Goal: Task Accomplishment & Management: Manage account settings

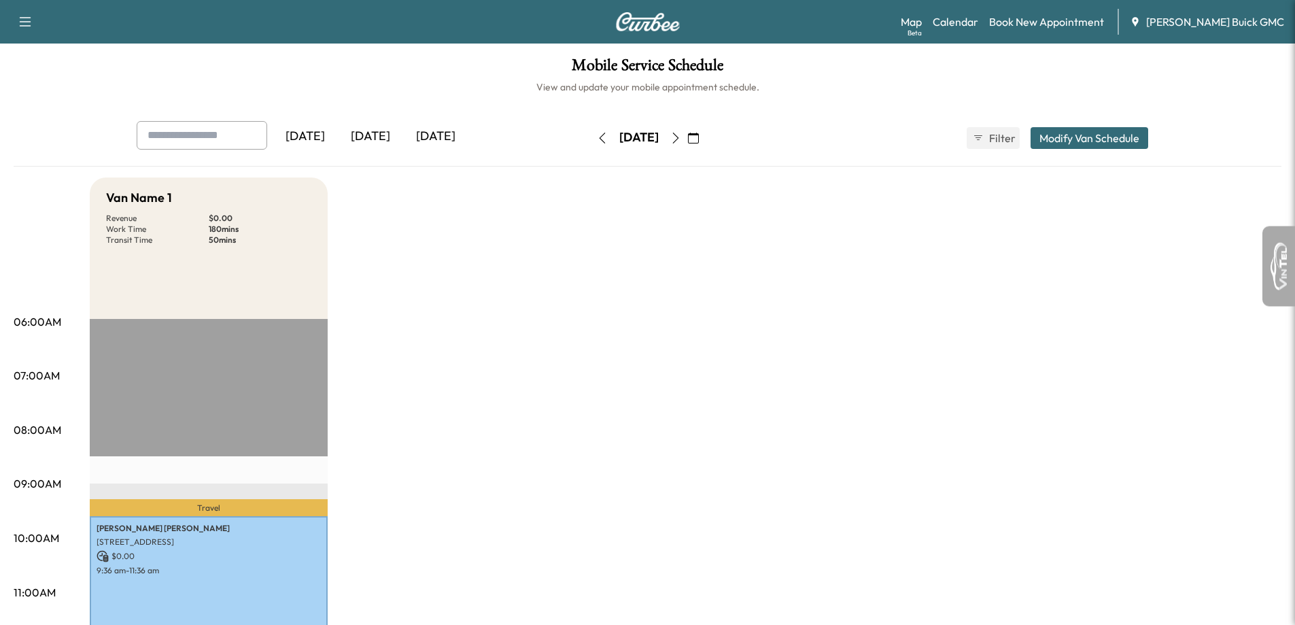
click at [687, 142] on button "button" at bounding box center [675, 138] width 23 height 22
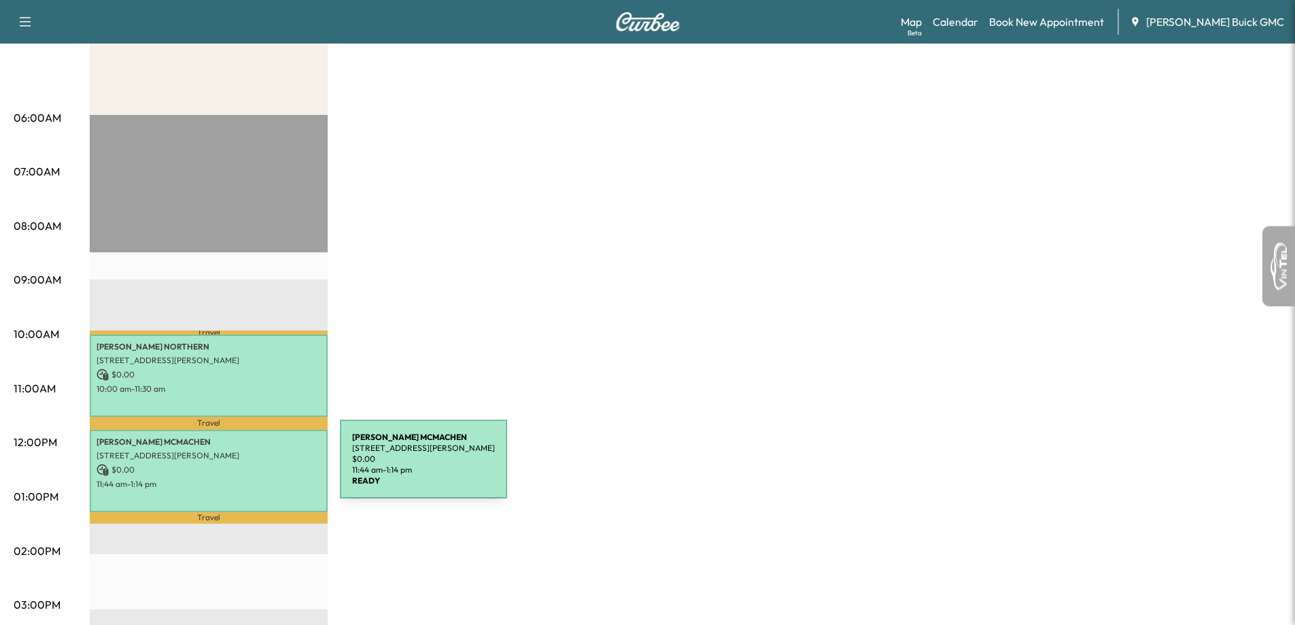
scroll to position [272, 0]
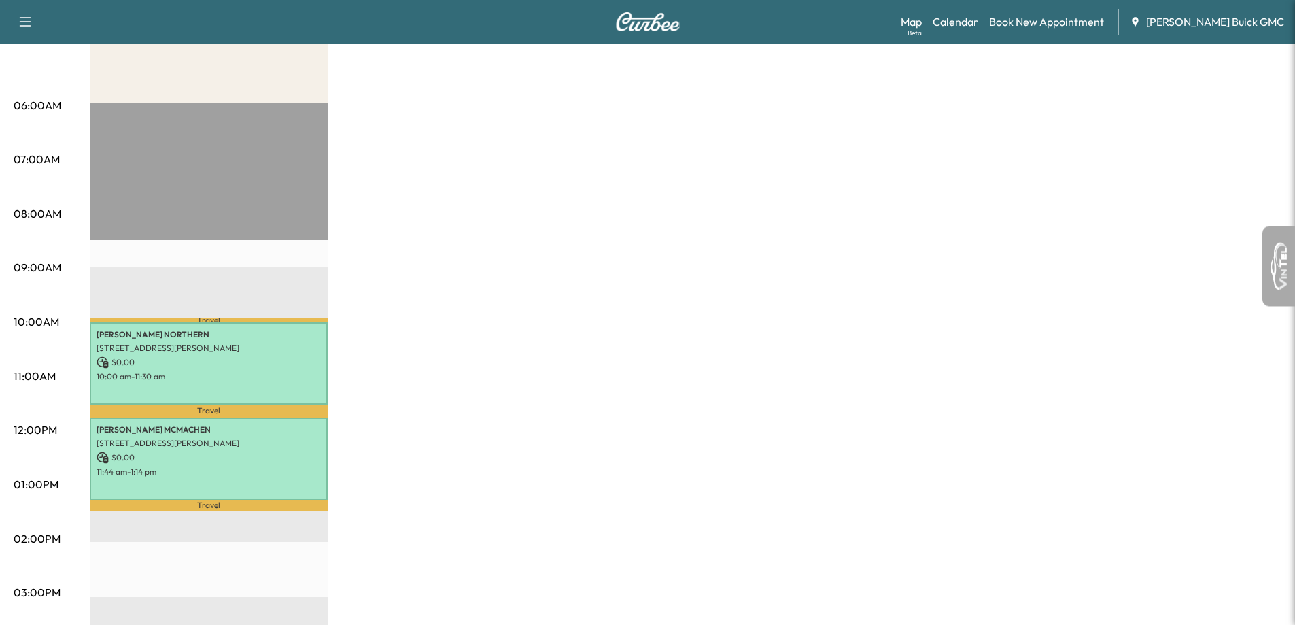
scroll to position [272, 0]
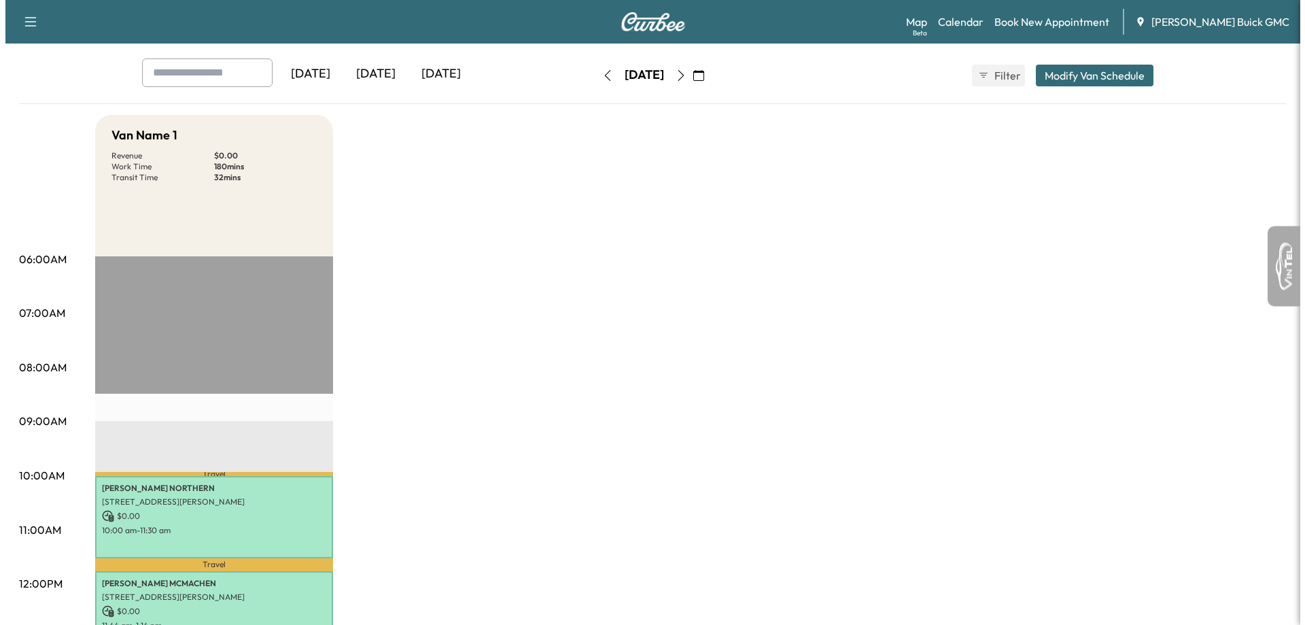
scroll to position [204, 0]
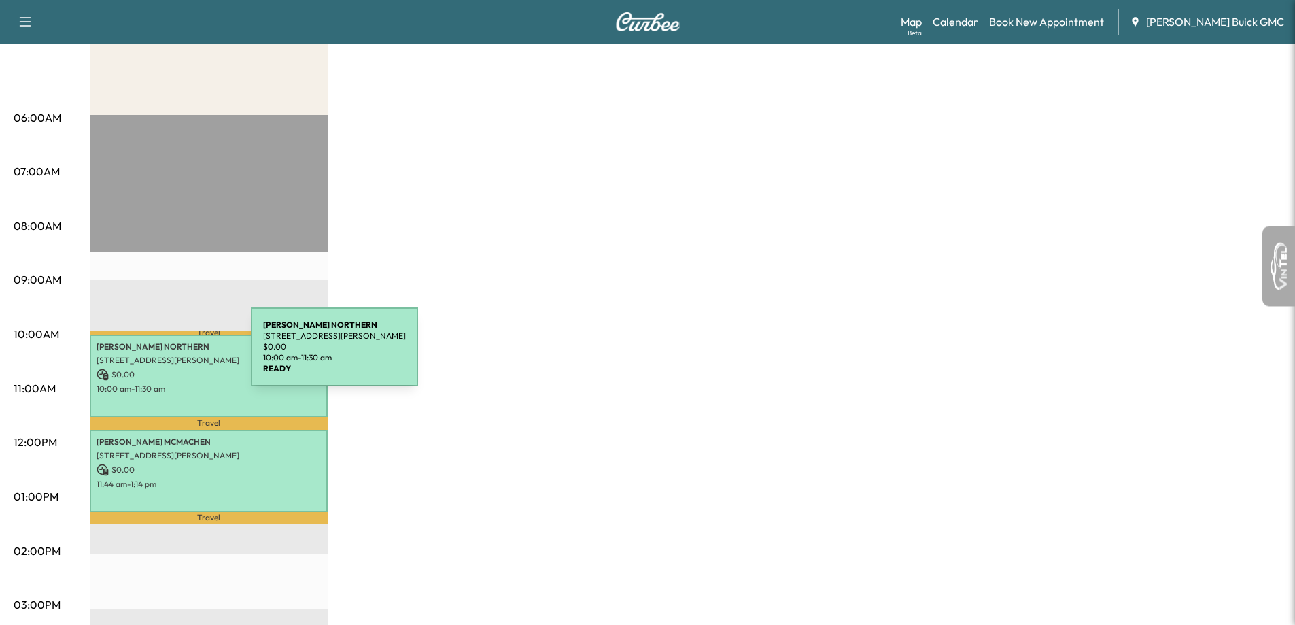
click at [154, 334] on div "WAYNE NORTHERN 2065 Flamingo Dr, Bartow, FL 33830, USA $ 0.00 10:00 am - 11:30 …" at bounding box center [209, 375] width 238 height 82
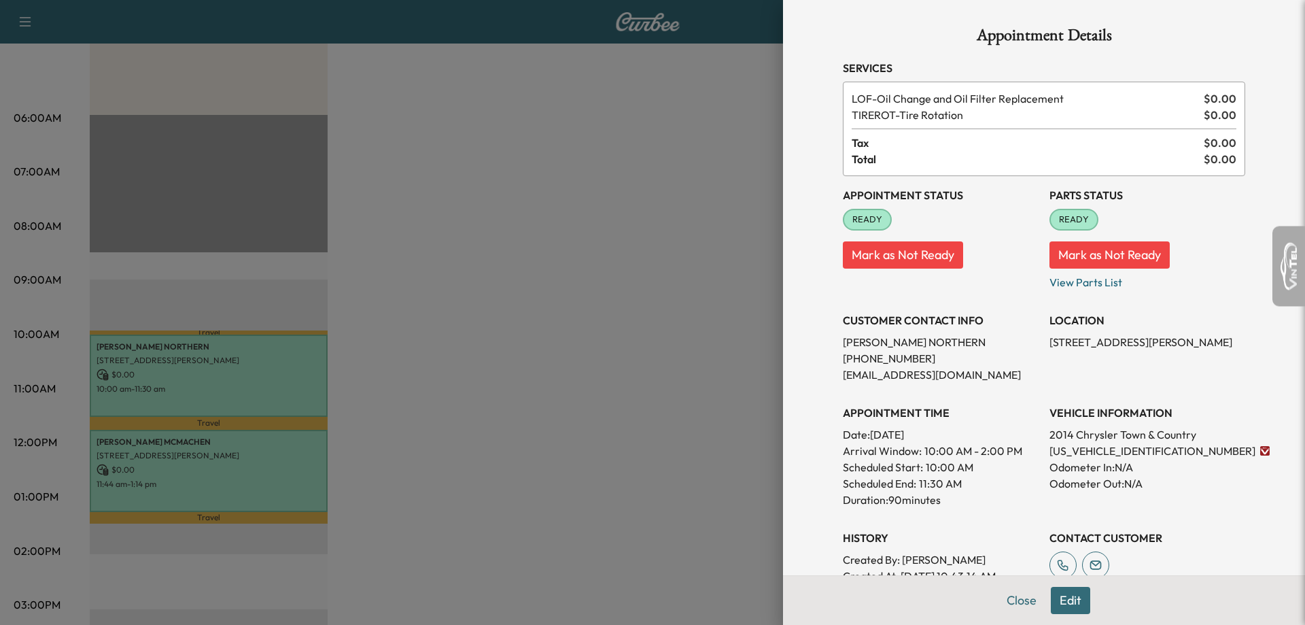
click at [1062, 606] on button "Edit" at bounding box center [1070, 600] width 39 height 27
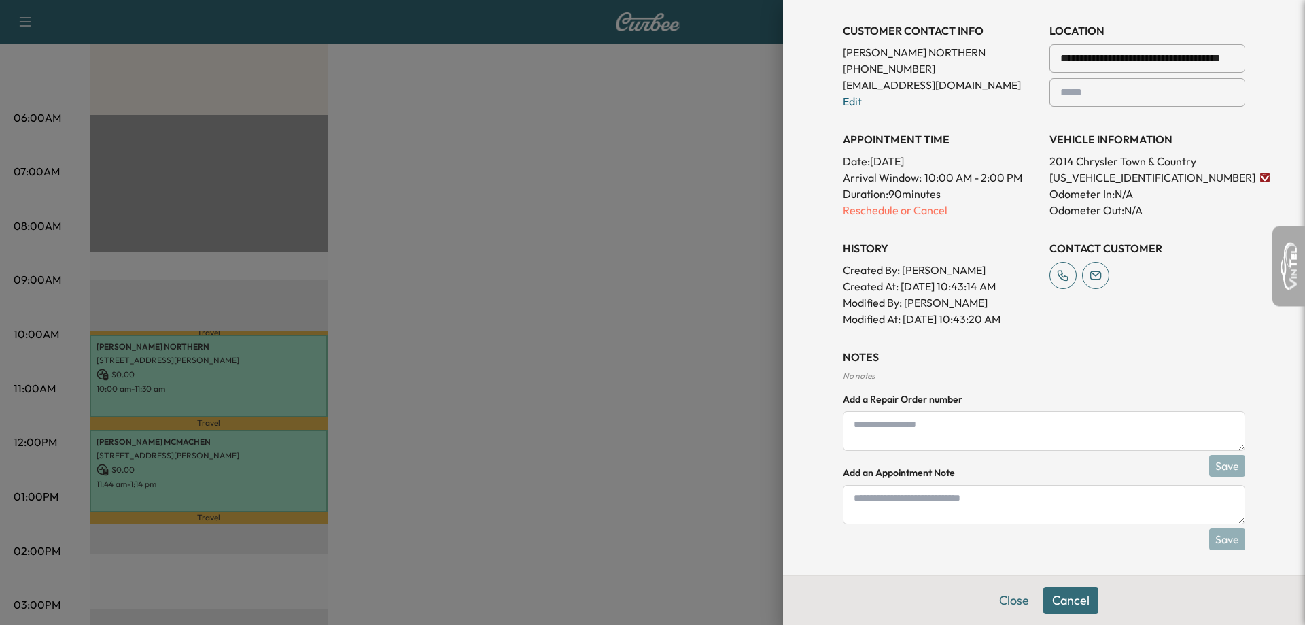
scroll to position [320, 0]
click at [1260, 179] on img at bounding box center [1265, 176] width 10 height 10
click at [1299, 242] on button at bounding box center [1288, 266] width 33 height 80
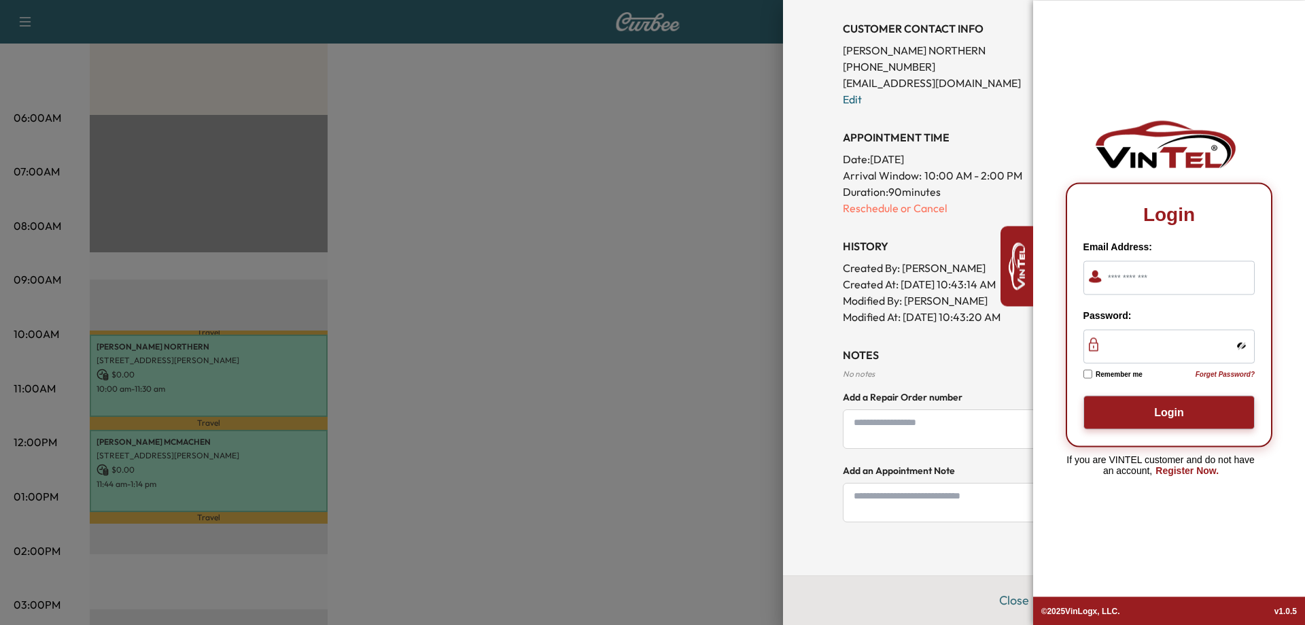
click at [1024, 281] on img at bounding box center [1017, 266] width 16 height 48
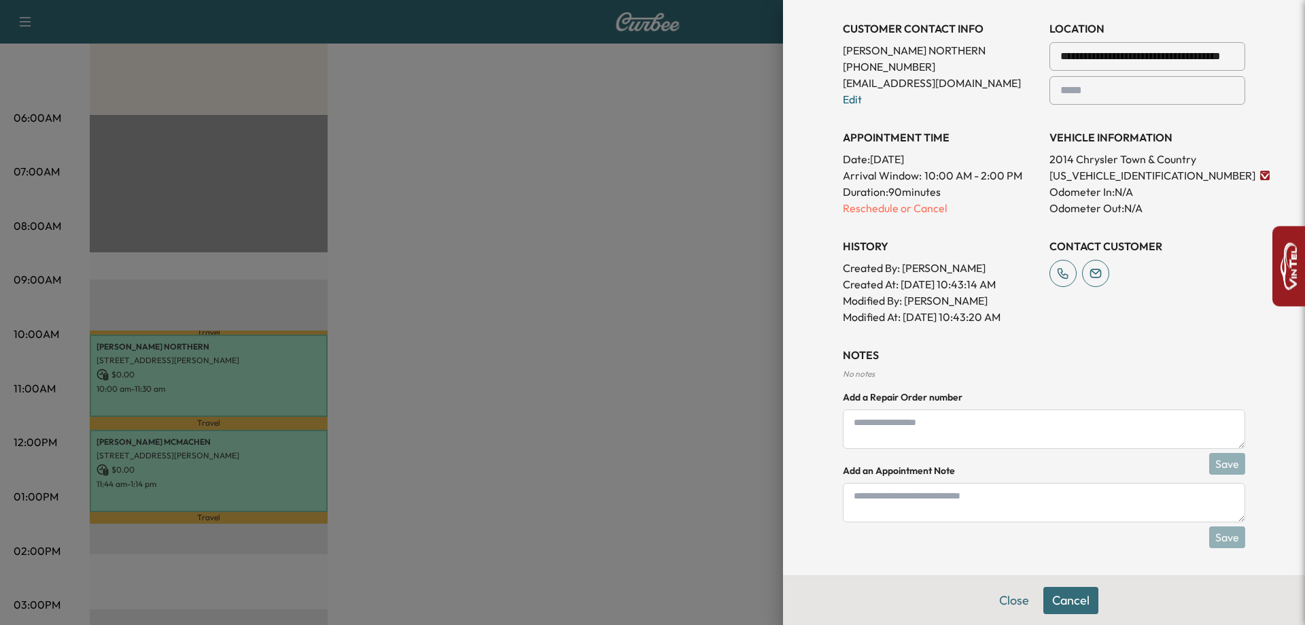
drag, startPoint x: 1028, startPoint y: 256, endPoint x: 1032, endPoint y: 248, distance: 9.4
click at [1031, 249] on div "**********" at bounding box center [1044, 104] width 402 height 440
click at [1064, 605] on button "Cancel" at bounding box center [1070, 600] width 55 height 27
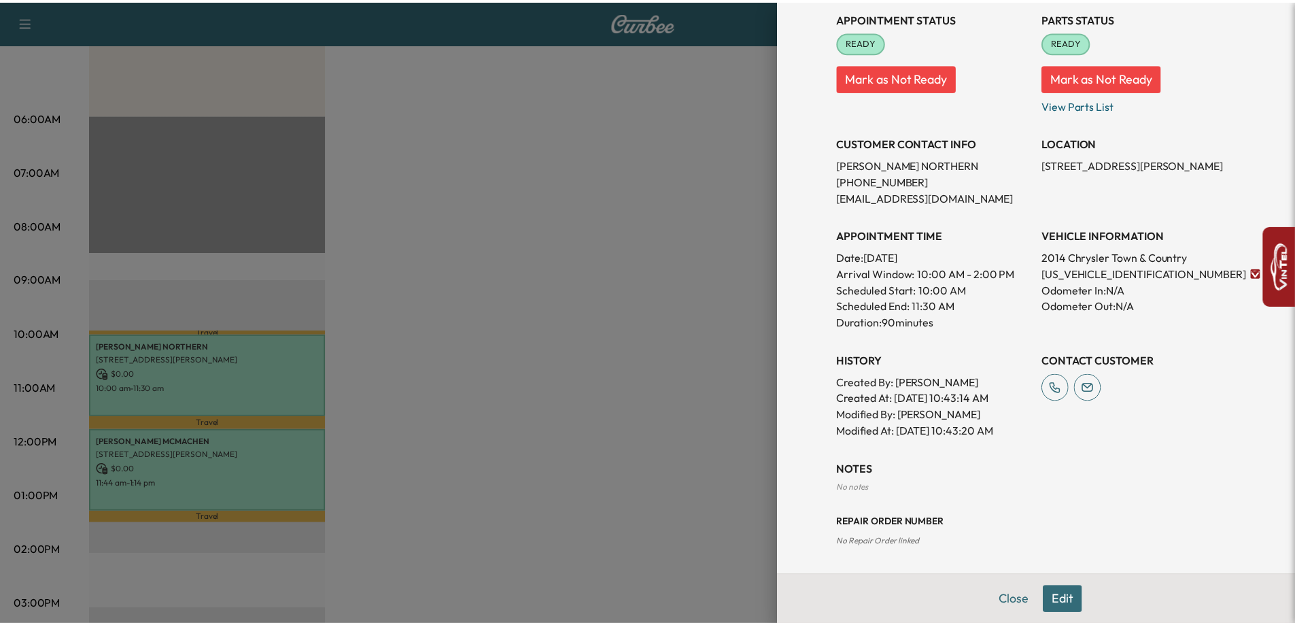
scroll to position [177, 0]
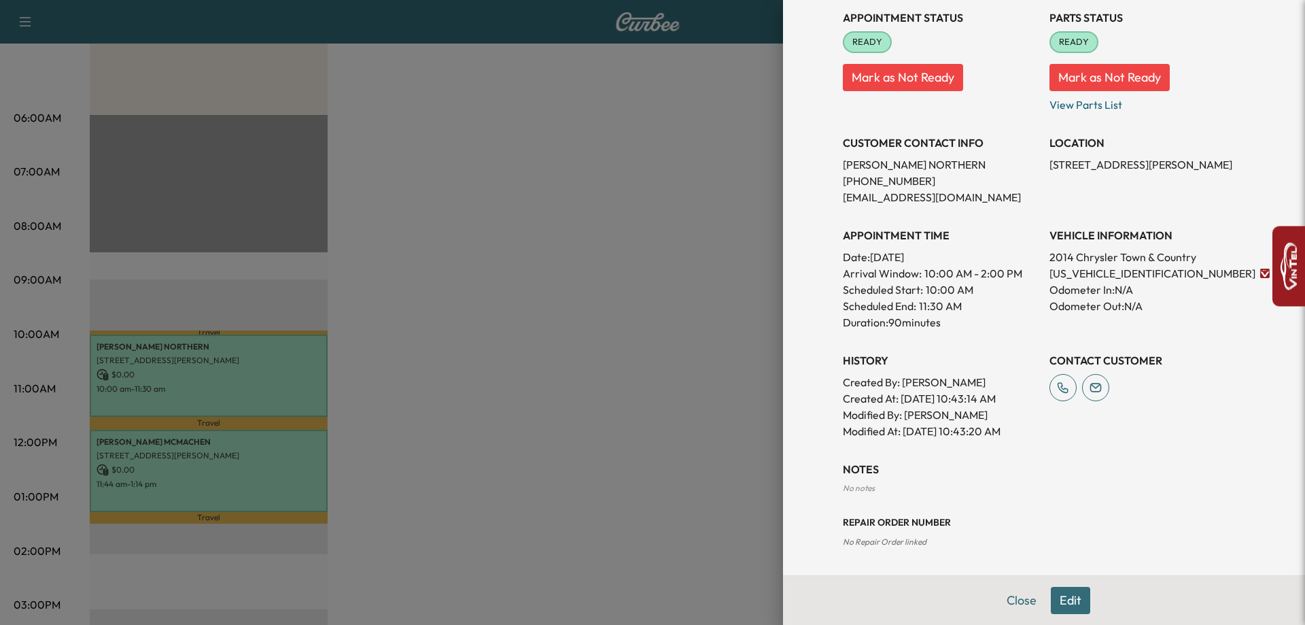
click at [407, 299] on div at bounding box center [652, 312] width 1305 height 625
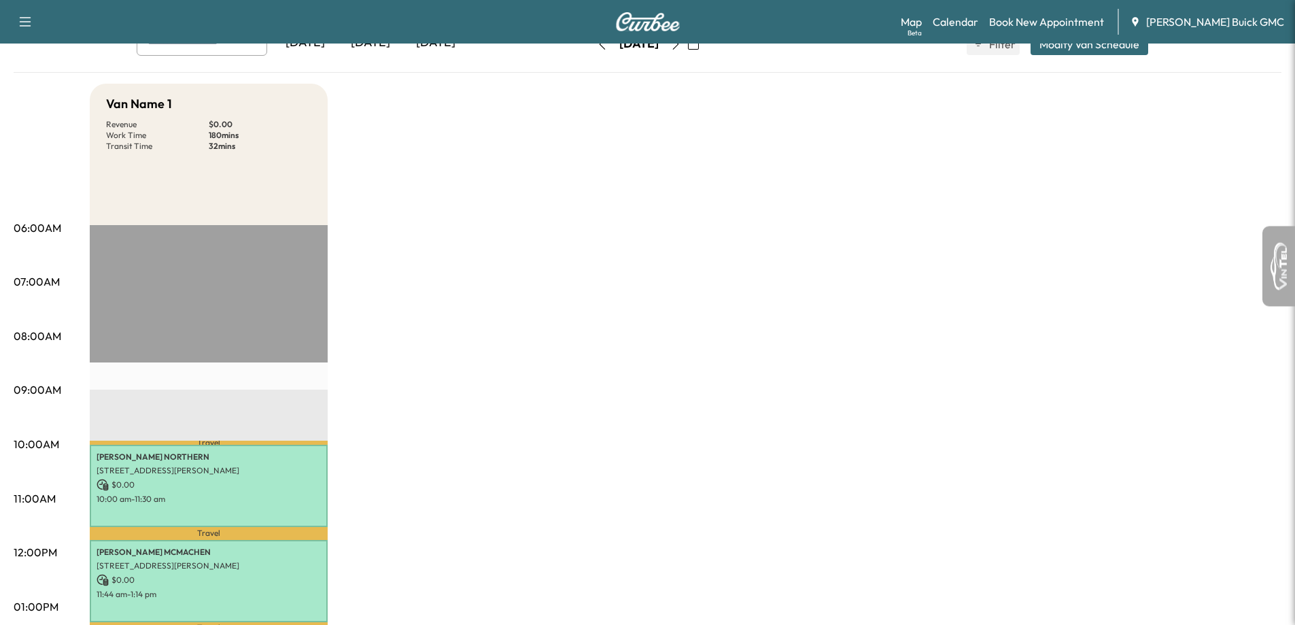
scroll to position [68, 0]
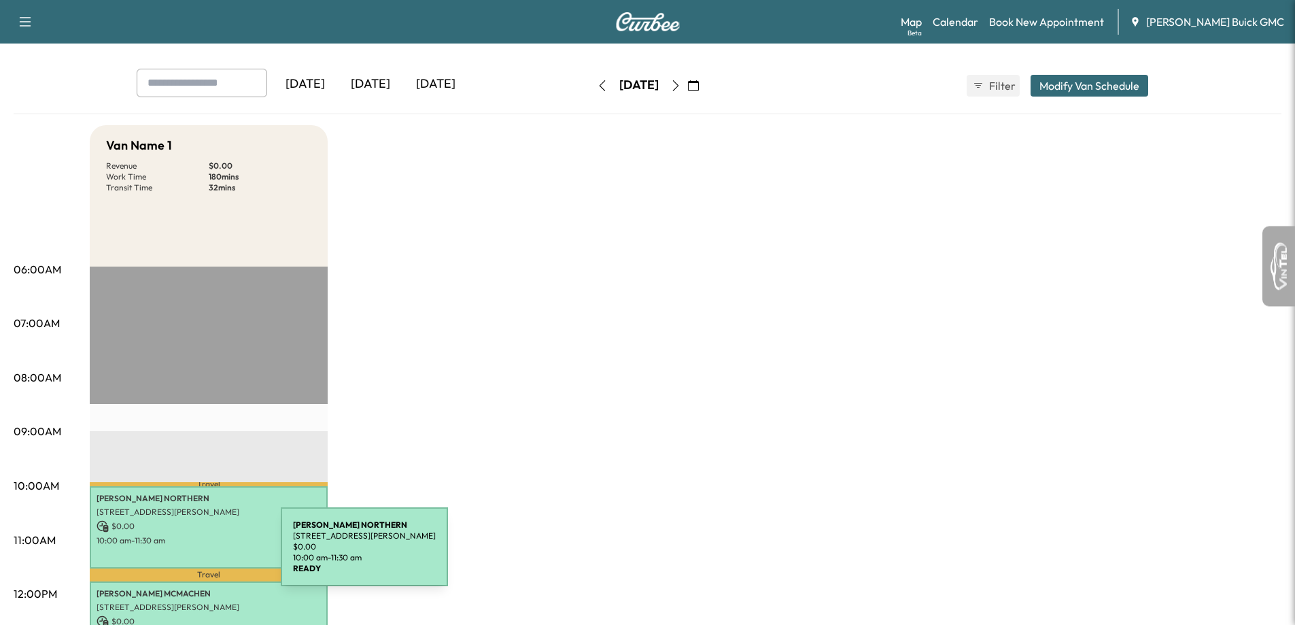
scroll to position [136, 0]
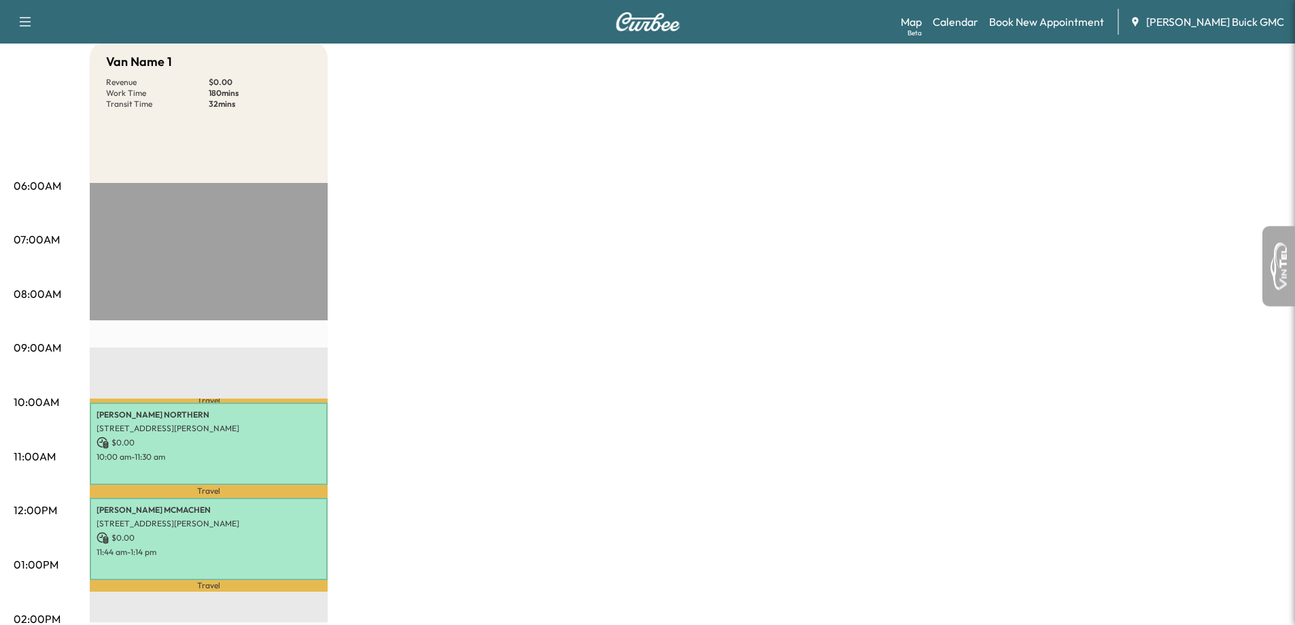
click at [210, 487] on p "Travel" at bounding box center [209, 491] width 238 height 13
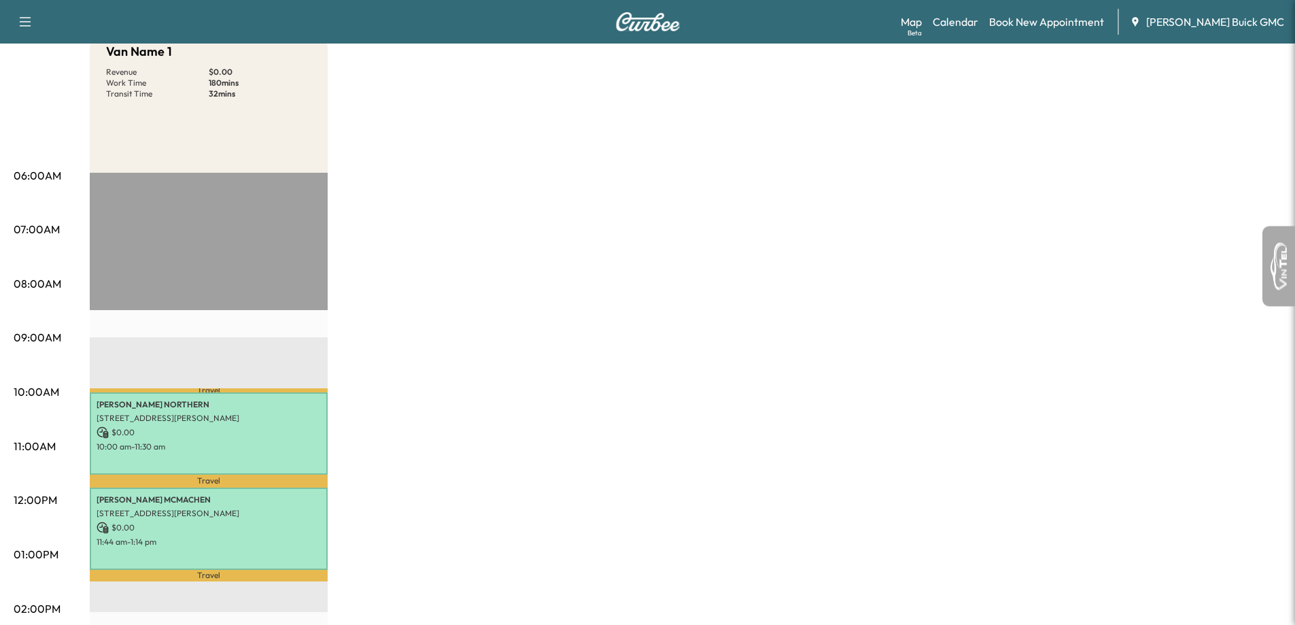
scroll to position [340, 0]
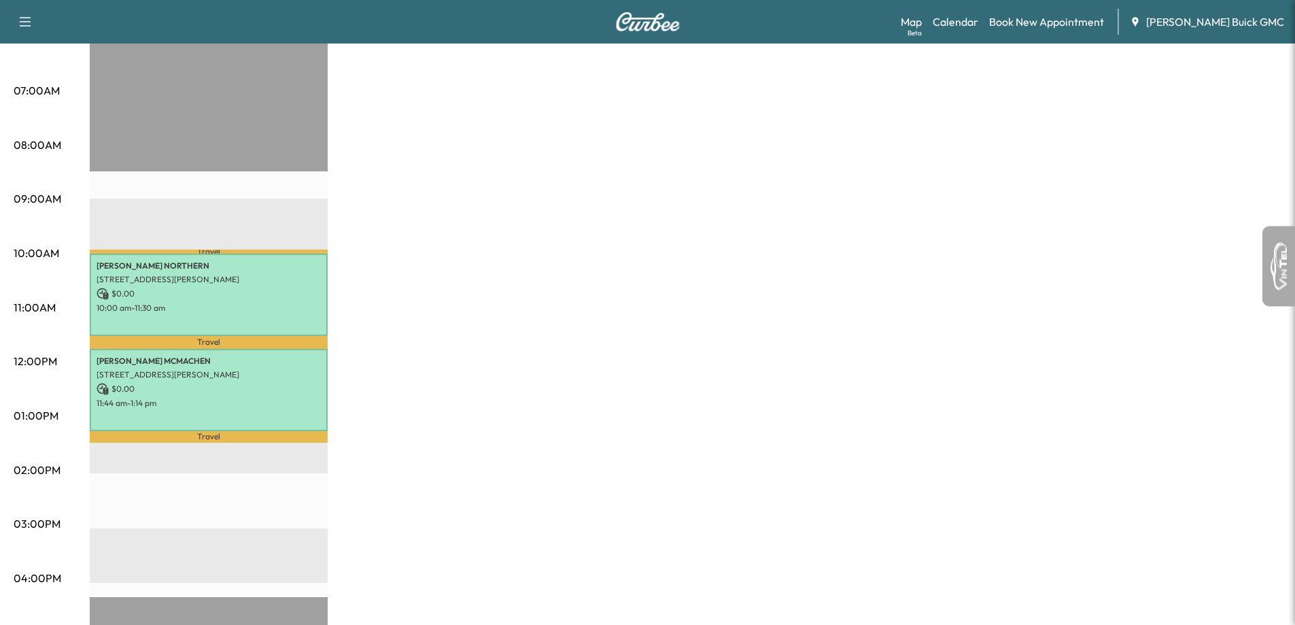
scroll to position [476, 0]
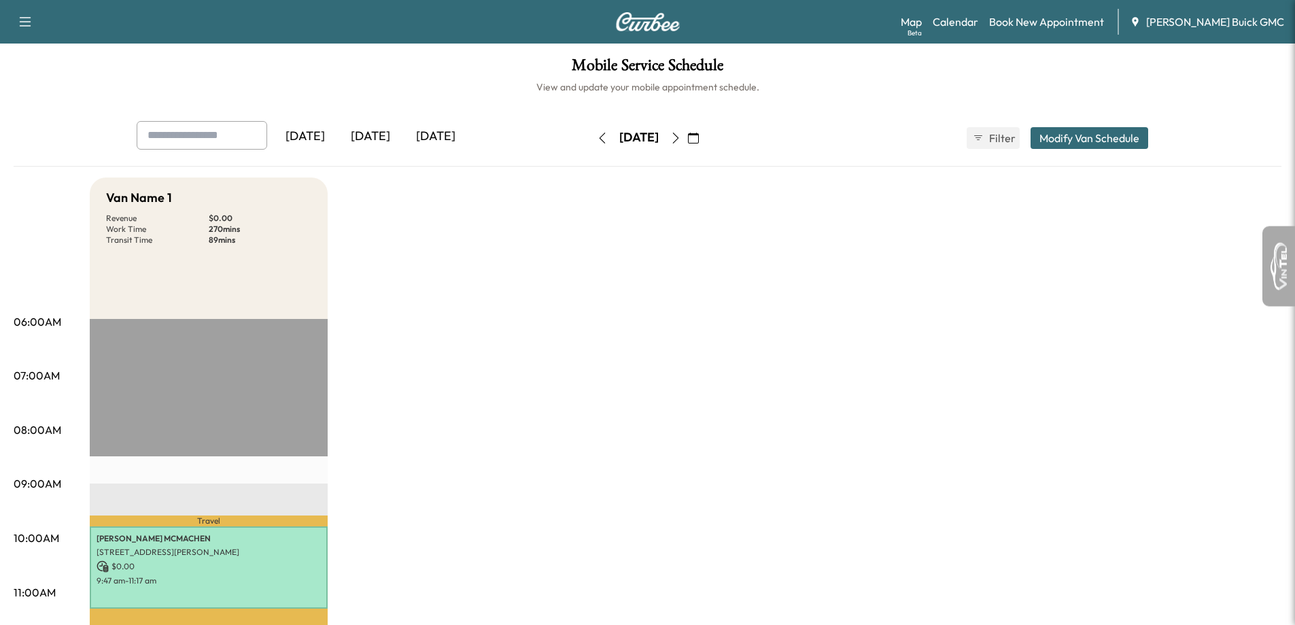
click at [687, 141] on button "button" at bounding box center [675, 138] width 23 height 22
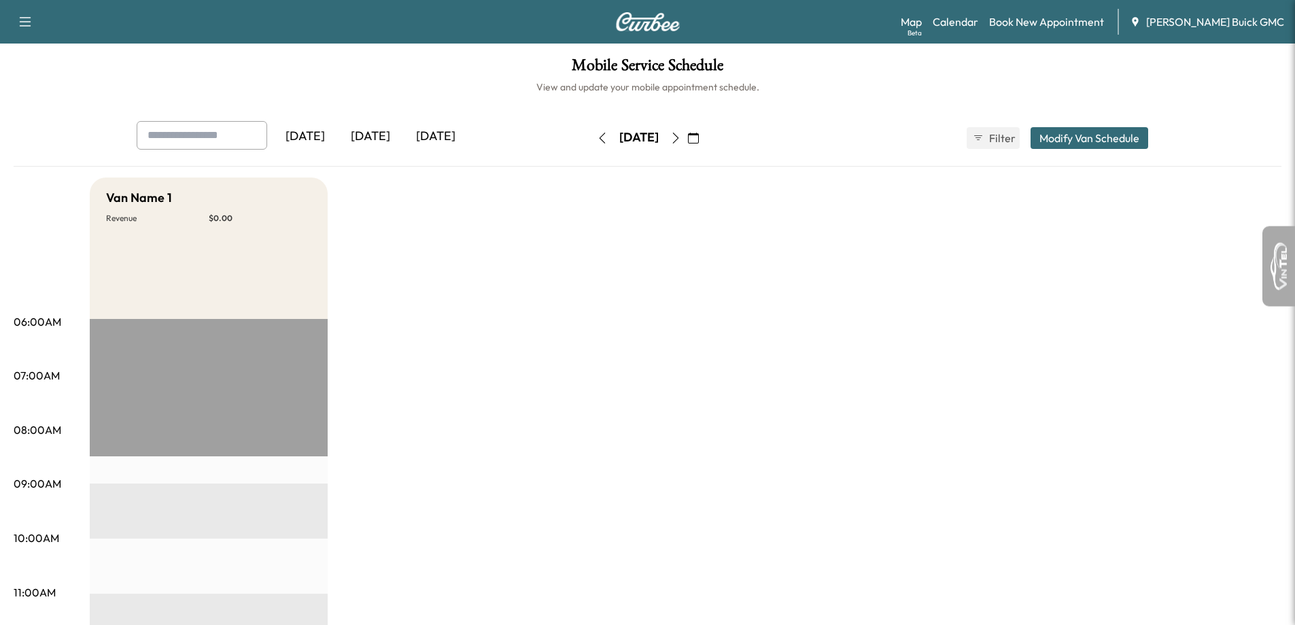
drag, startPoint x: 724, startPoint y: 142, endPoint x: 708, endPoint y: 137, distance: 16.6
click at [681, 140] on icon "button" at bounding box center [675, 138] width 11 height 11
drag, startPoint x: 583, startPoint y: 134, endPoint x: 707, endPoint y: 155, distance: 125.5
click at [705, 155] on div "Friday, September 19 September 2025 S M T W T F S 31 1 2 3 4 5 6 7 8 9 10 11 12…" at bounding box center [648, 137] width 114 height 43
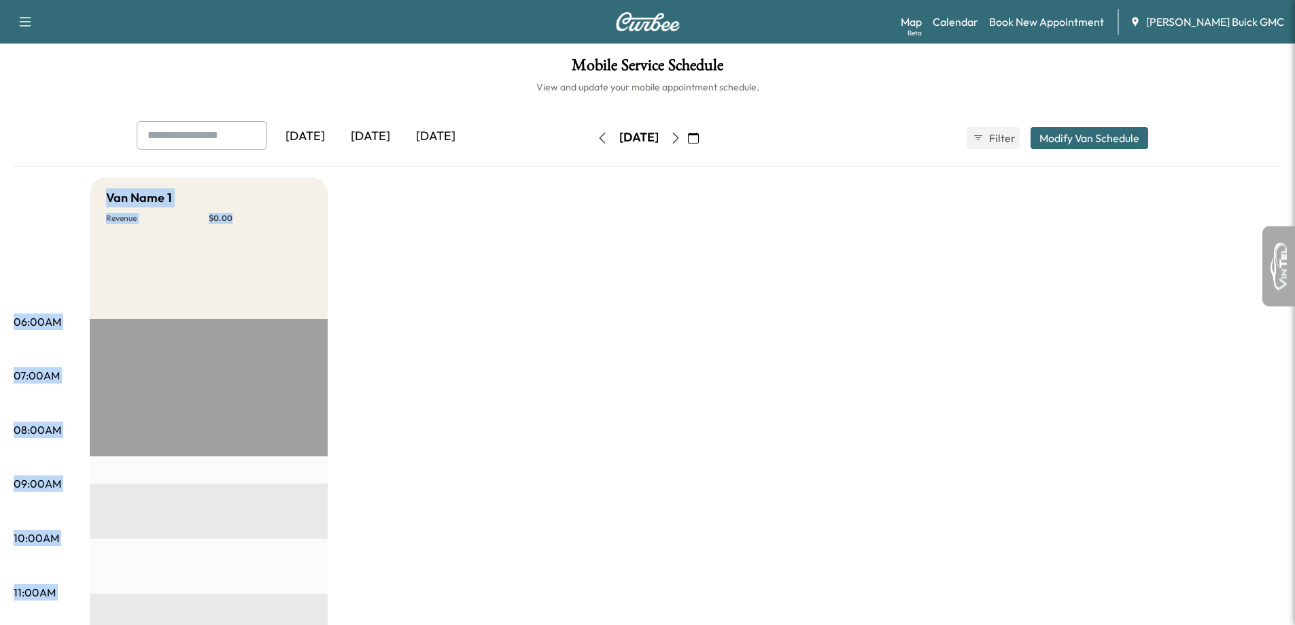
drag, startPoint x: 81, startPoint y: 531, endPoint x: 331, endPoint y: 549, distance: 250.7
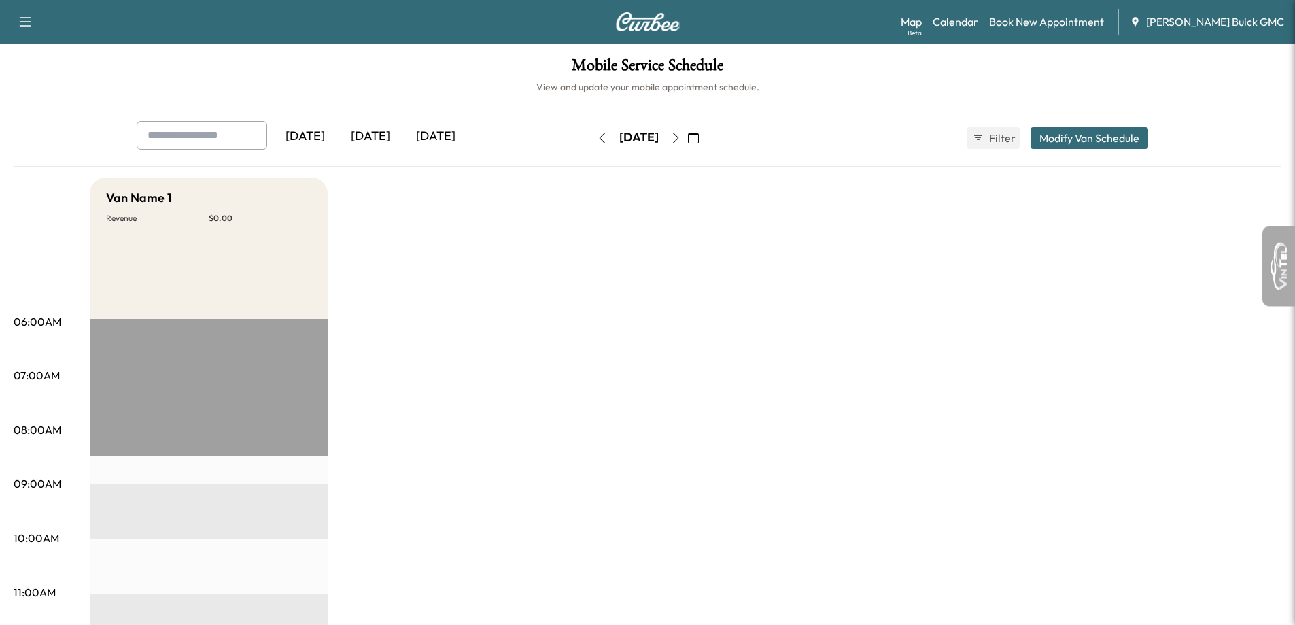
click at [597, 138] on icon "button" at bounding box center [602, 138] width 11 height 11
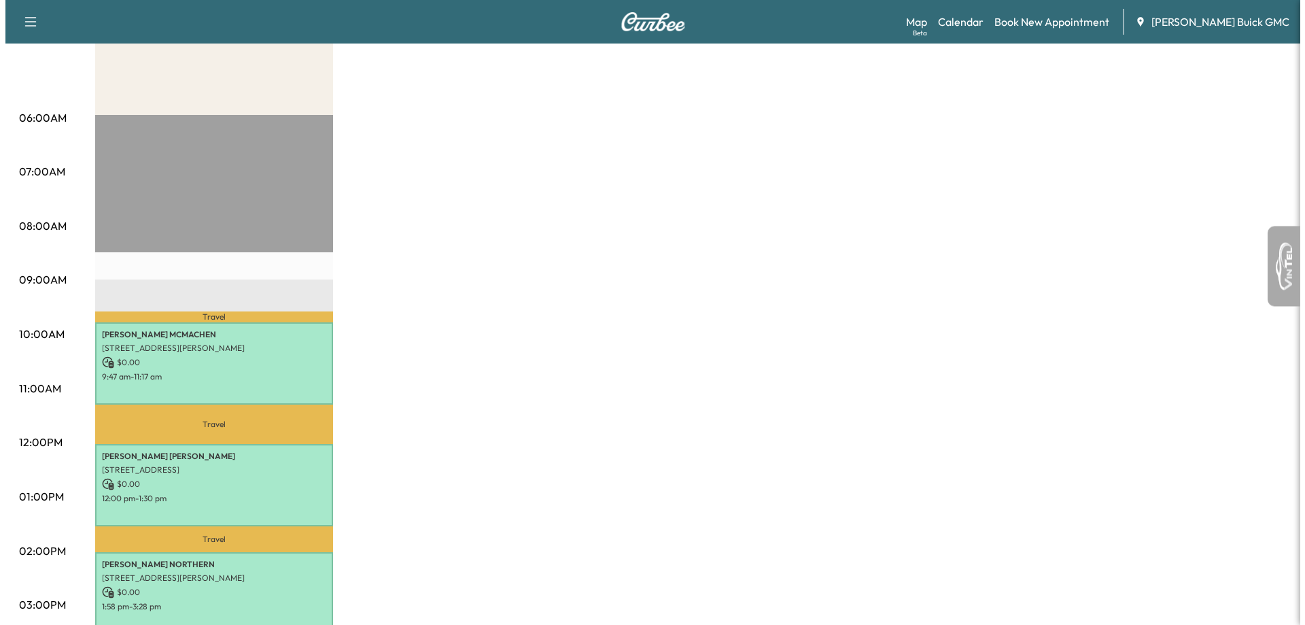
scroll to position [272, 0]
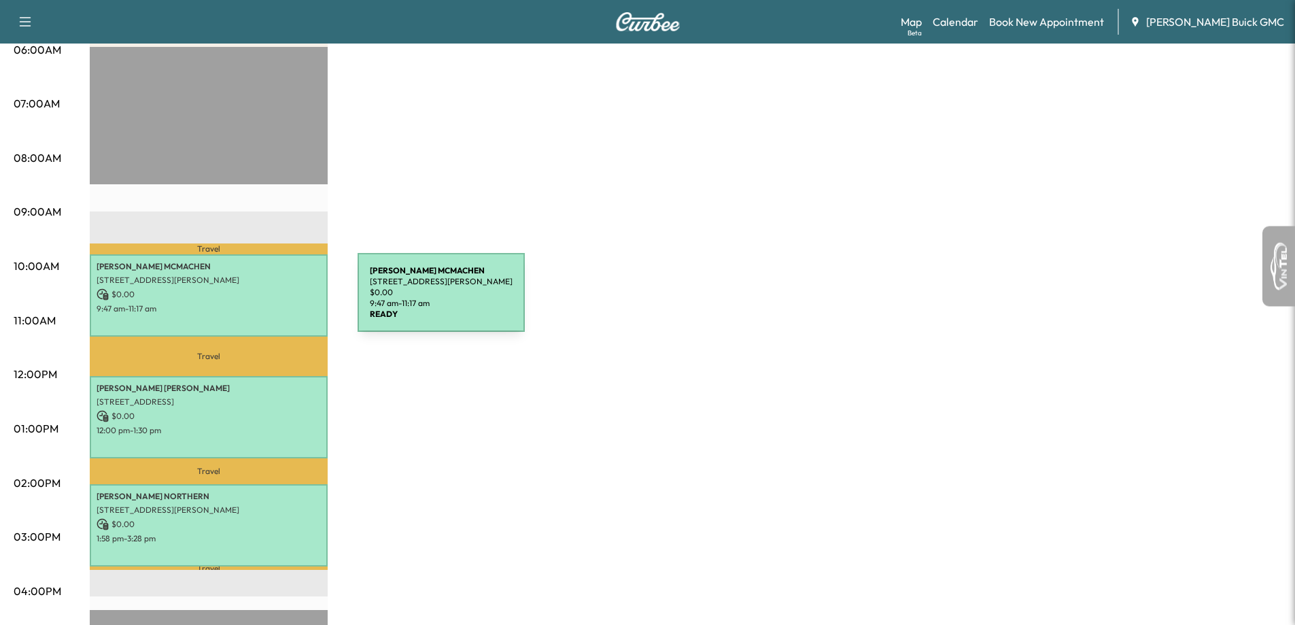
click at [256, 303] on p "9:47 am - 11:17 am" at bounding box center [209, 308] width 224 height 11
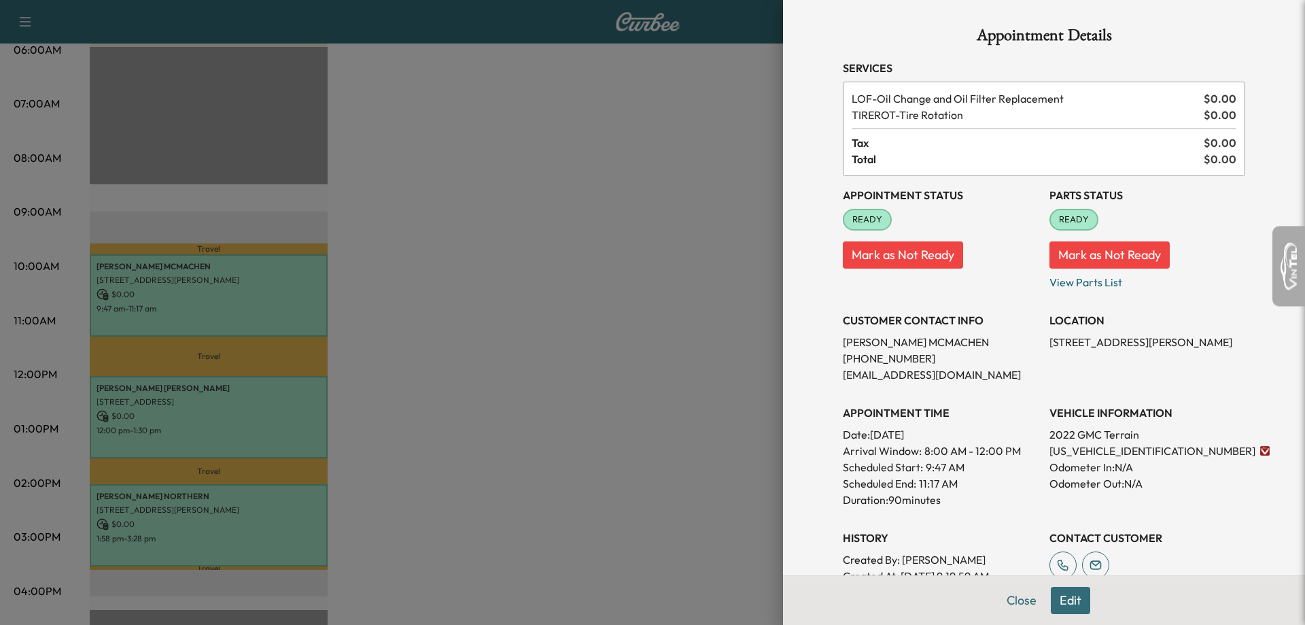
drag, startPoint x: 159, startPoint y: 275, endPoint x: 186, endPoint y: 275, distance: 26.5
click at [159, 276] on div at bounding box center [652, 312] width 1305 height 625
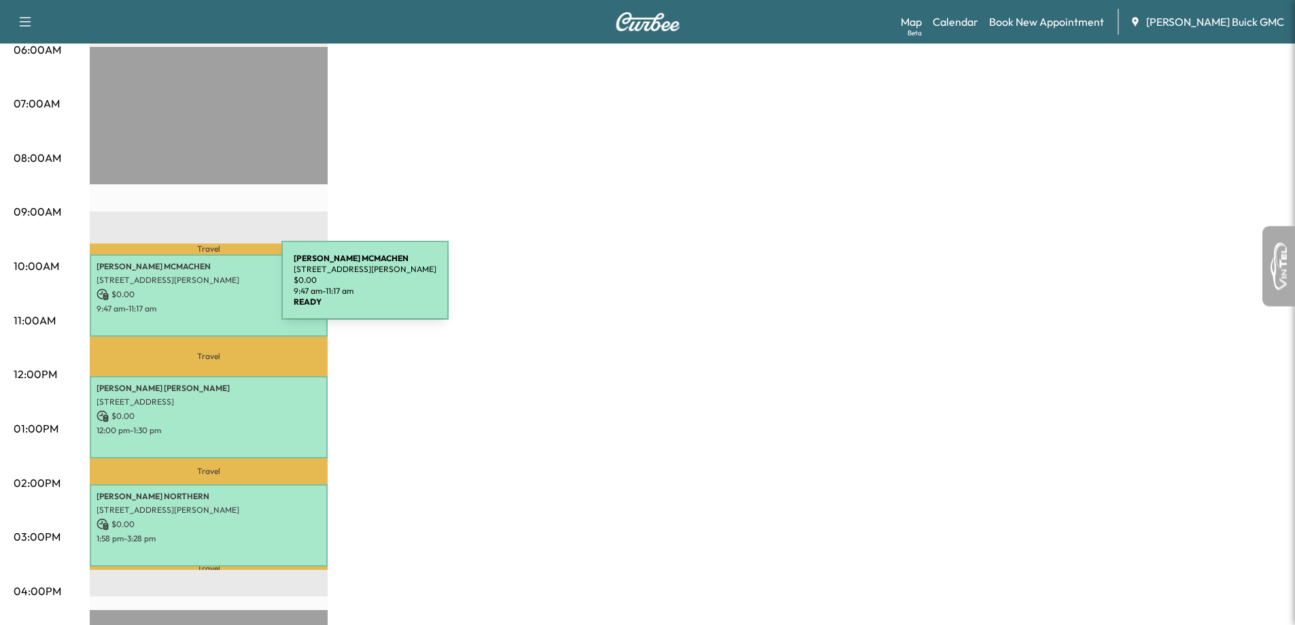
click at [180, 288] on p "$ 0.00" at bounding box center [209, 294] width 224 height 12
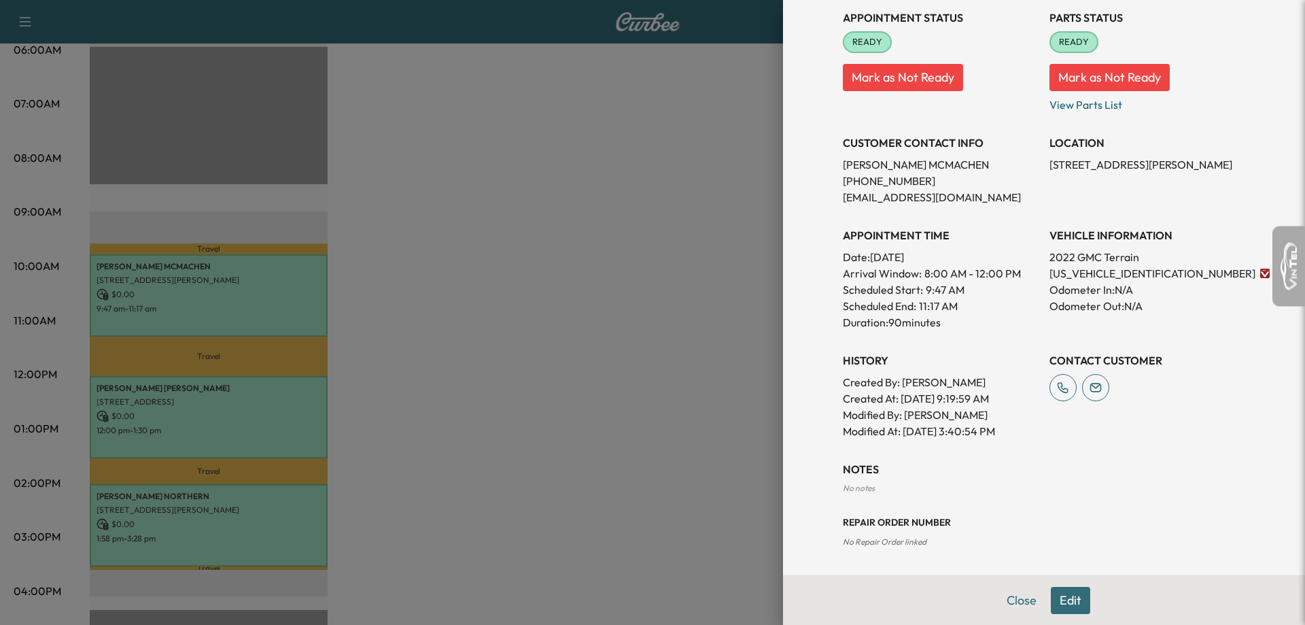
scroll to position [0, 0]
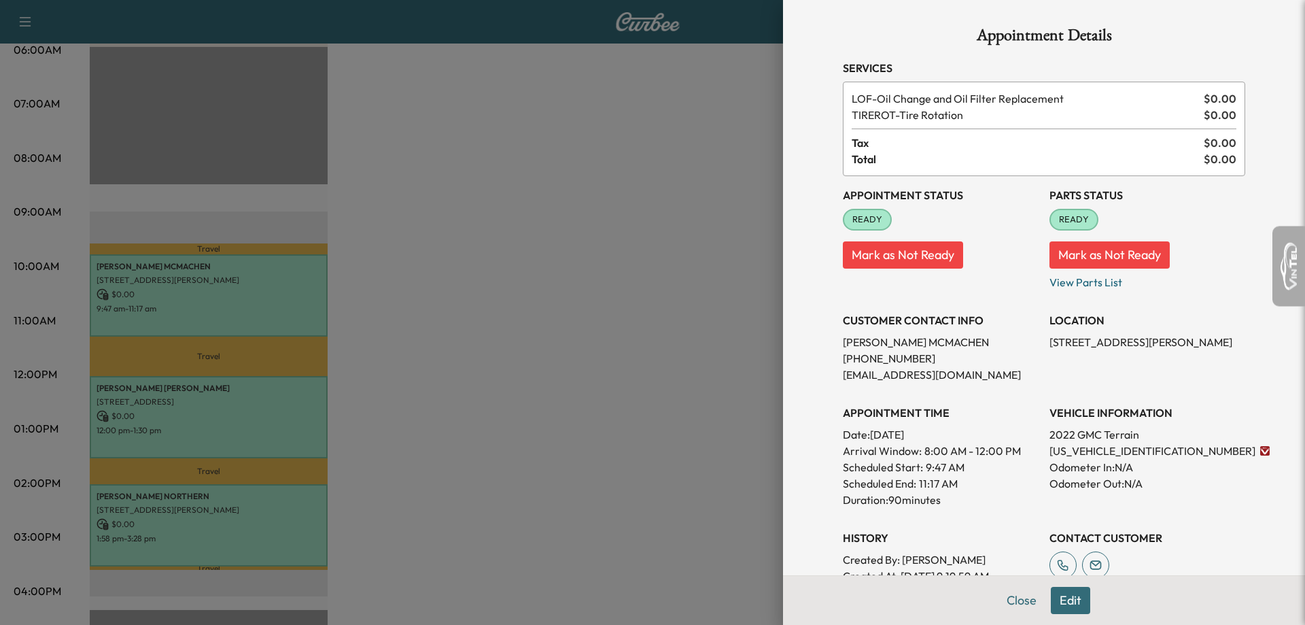
click at [360, 512] on div at bounding box center [652, 312] width 1305 height 625
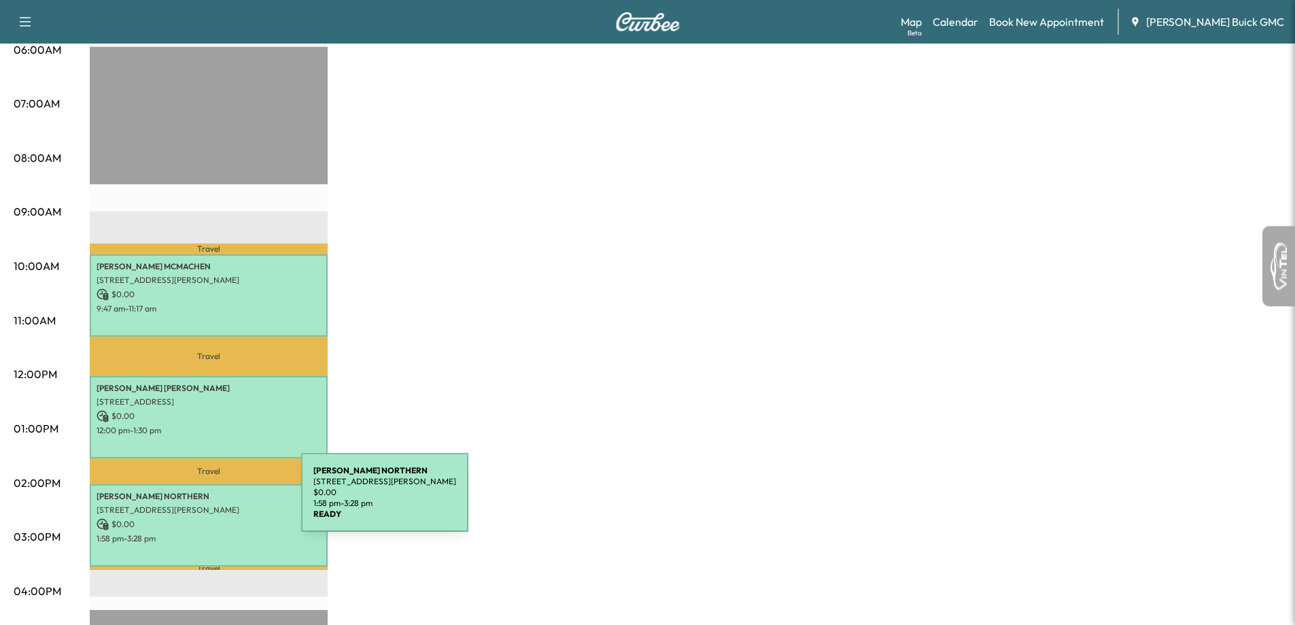
click at [199, 504] on p "[STREET_ADDRESS][PERSON_NAME]" at bounding box center [209, 509] width 224 height 11
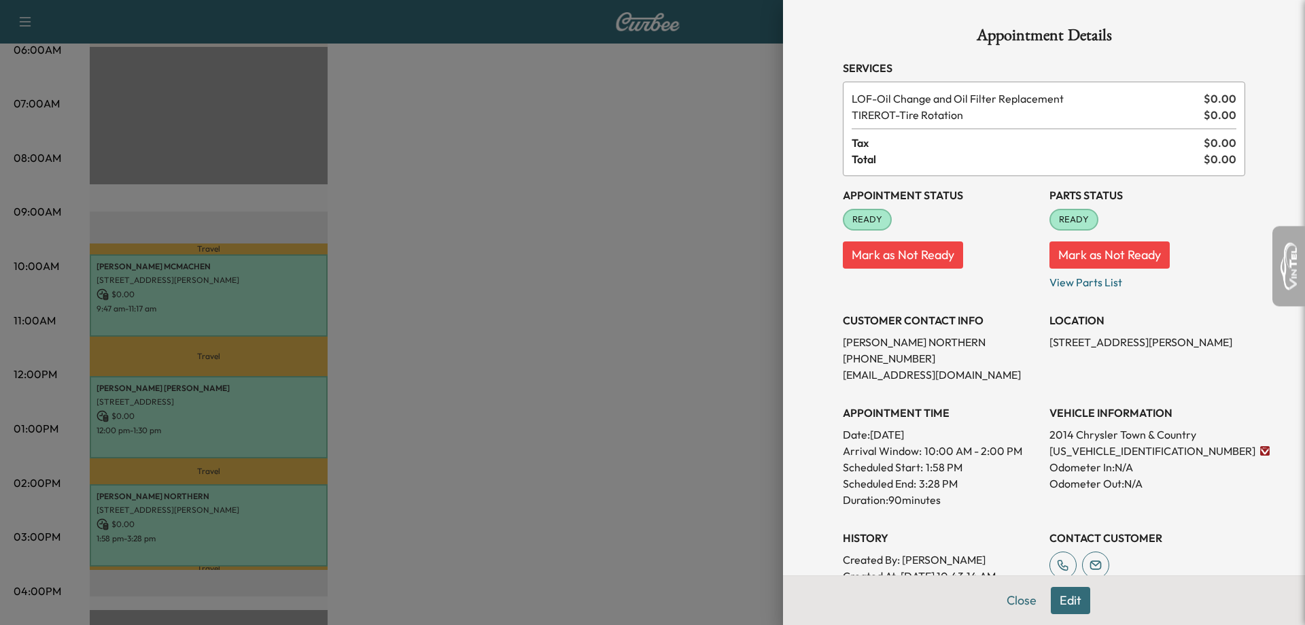
click at [254, 340] on div at bounding box center [652, 312] width 1305 height 625
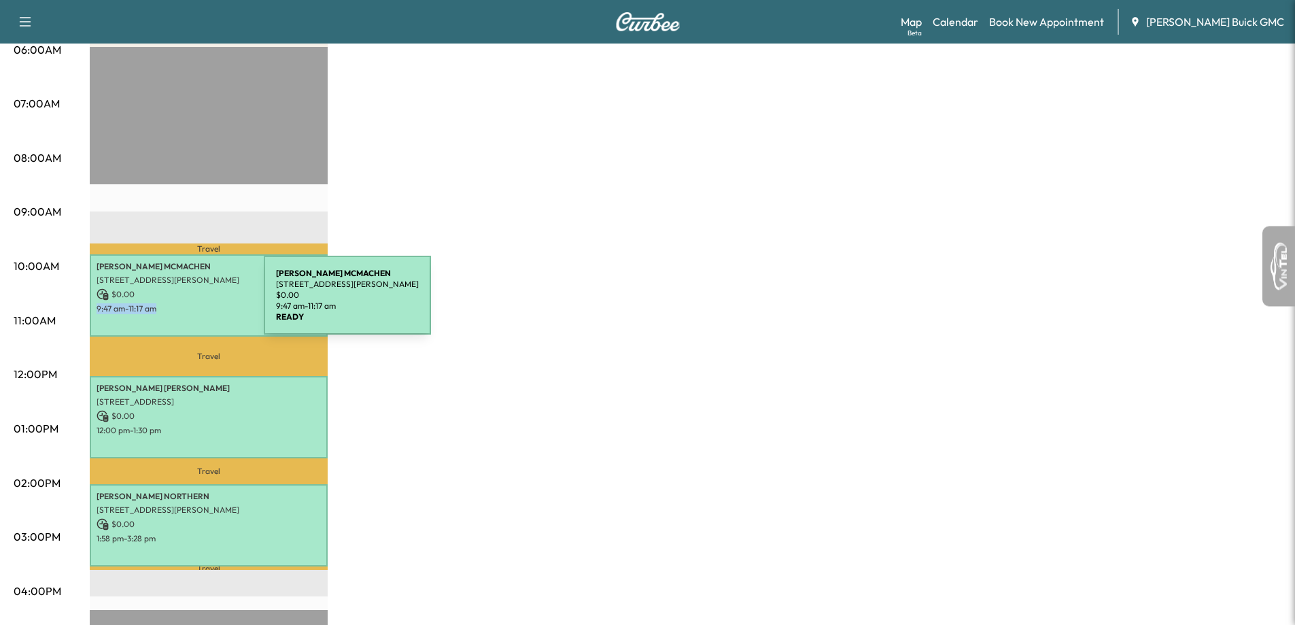
drag, startPoint x: 97, startPoint y: 309, endPoint x: 162, endPoint y: 303, distance: 65.5
click at [162, 303] on p "9:47 am - 11:17 am" at bounding box center [209, 308] width 224 height 11
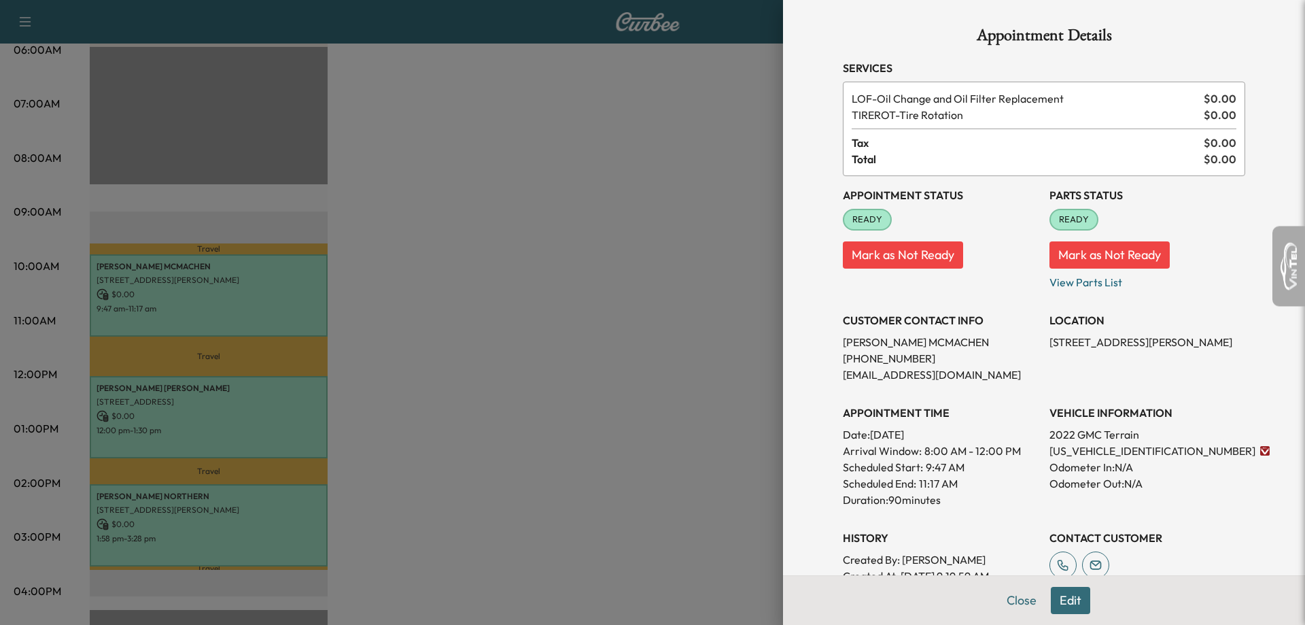
click at [568, 278] on div at bounding box center [652, 312] width 1305 height 625
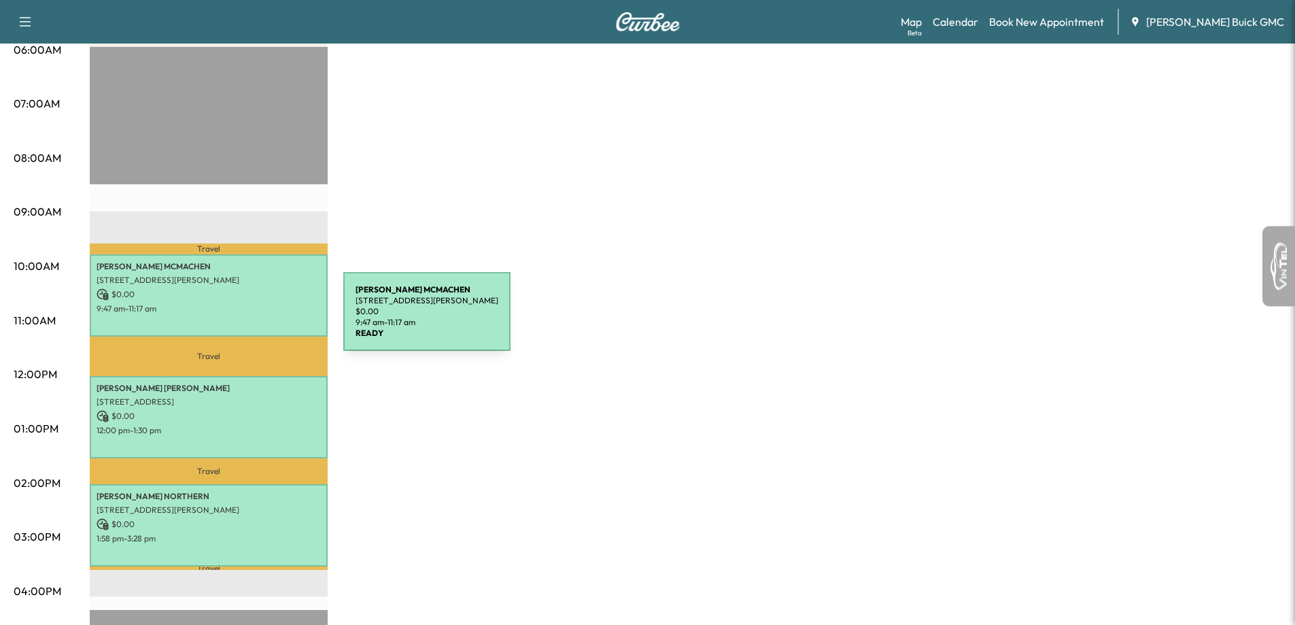
click at [241, 319] on div "DOUGLAS MCMACHEN 2116 Glen Heights Pl, Lakeland, FL 33813, USA $ 0.00 9:47 am -…" at bounding box center [209, 295] width 238 height 82
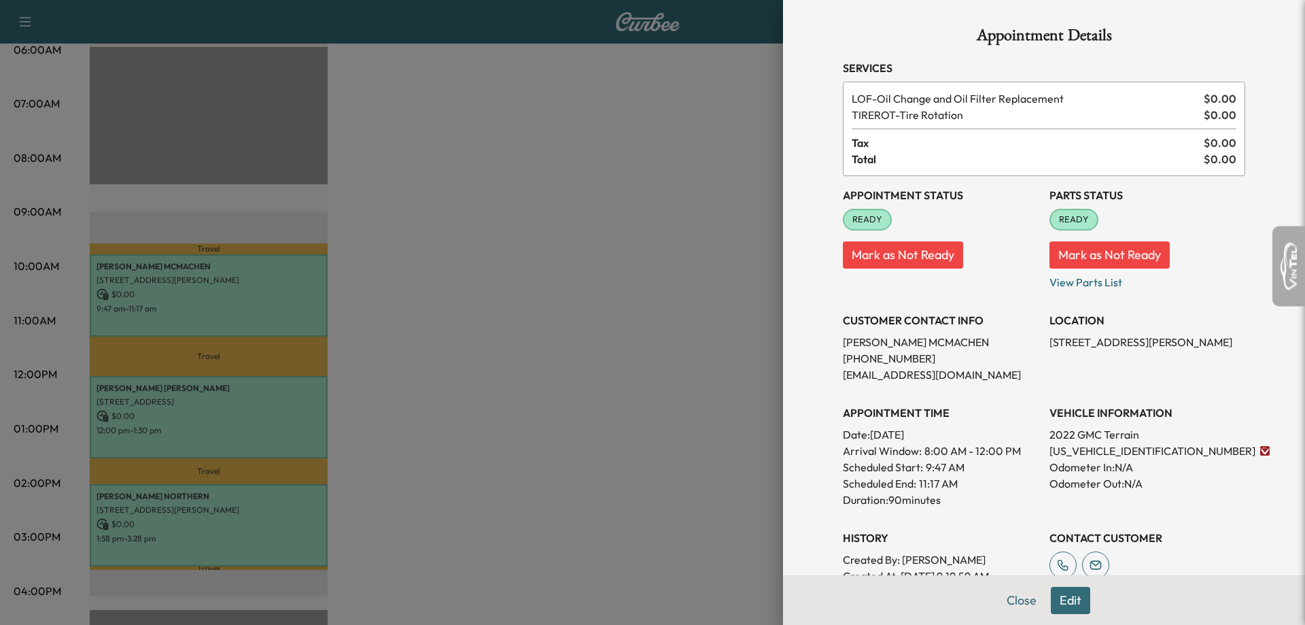
drag, startPoint x: 401, startPoint y: 281, endPoint x: 416, endPoint y: 287, distance: 16.4
click at [410, 285] on div at bounding box center [652, 312] width 1305 height 625
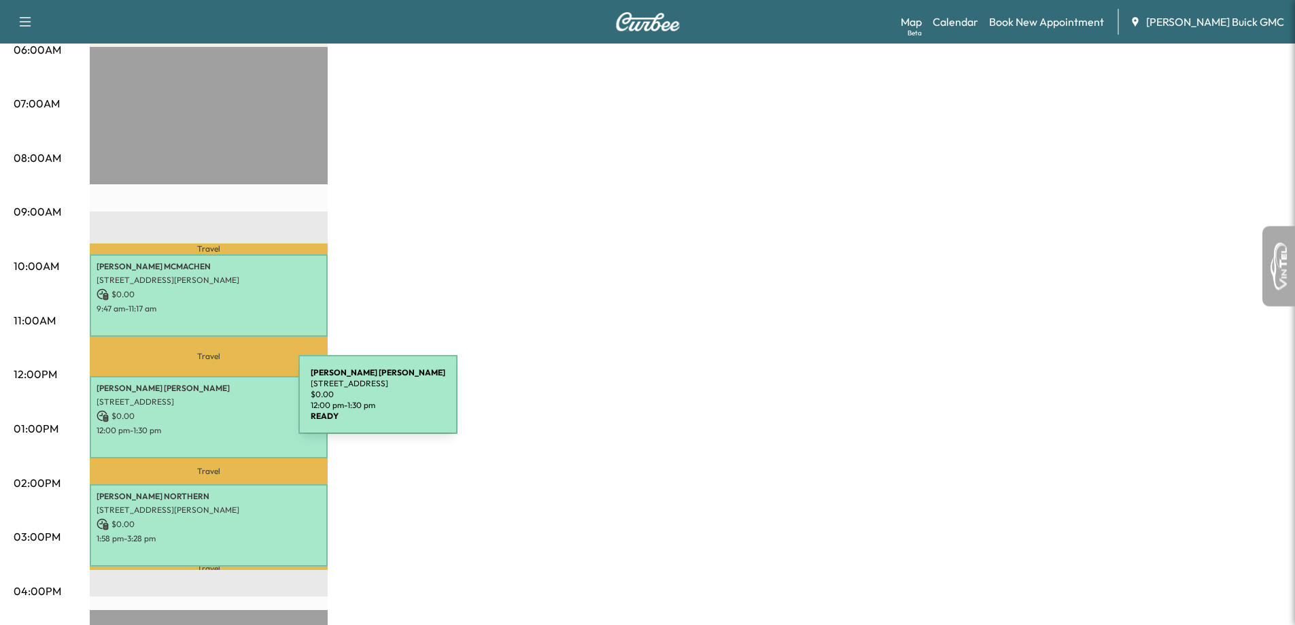
click at [198, 391] on div "Patricia Macedo 4410 Maple Ave, Bowling Green, FL 33834, USA $ 0.00 12:00 pm - …" at bounding box center [209, 417] width 238 height 82
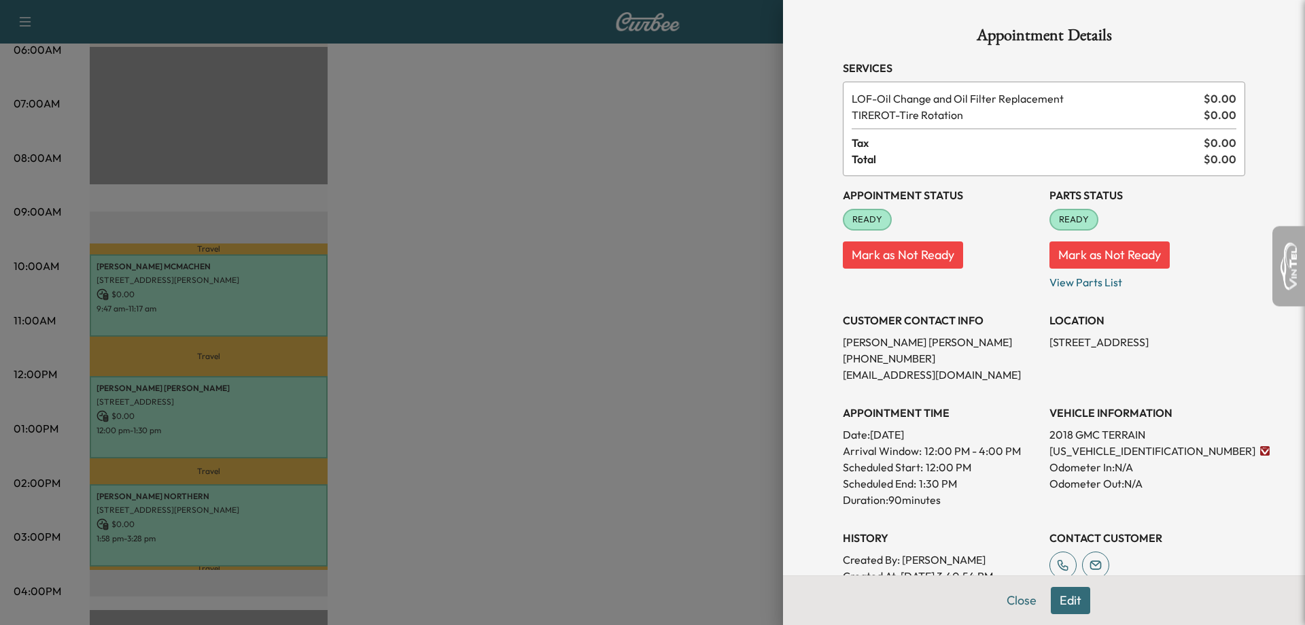
click at [567, 487] on div at bounding box center [652, 312] width 1305 height 625
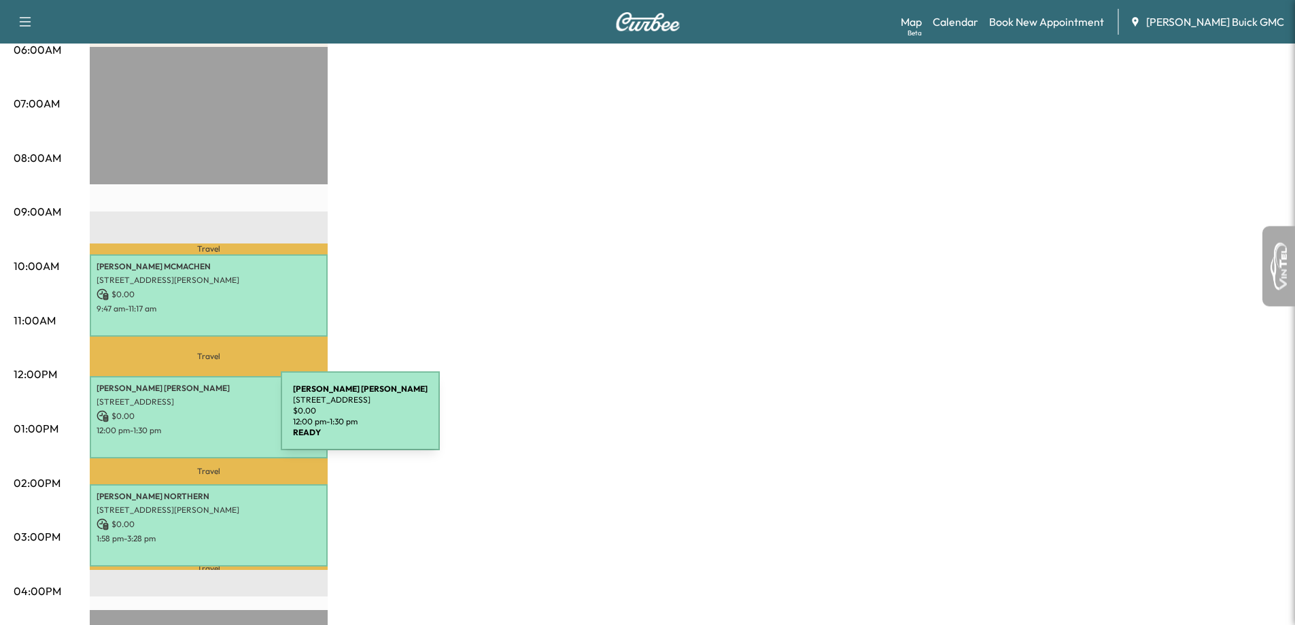
click at [179, 420] on div "Patricia Macedo 4410 Maple Ave, Bowling Green, FL 33834, USA $ 0.00 12:00 pm - …" at bounding box center [209, 417] width 238 height 82
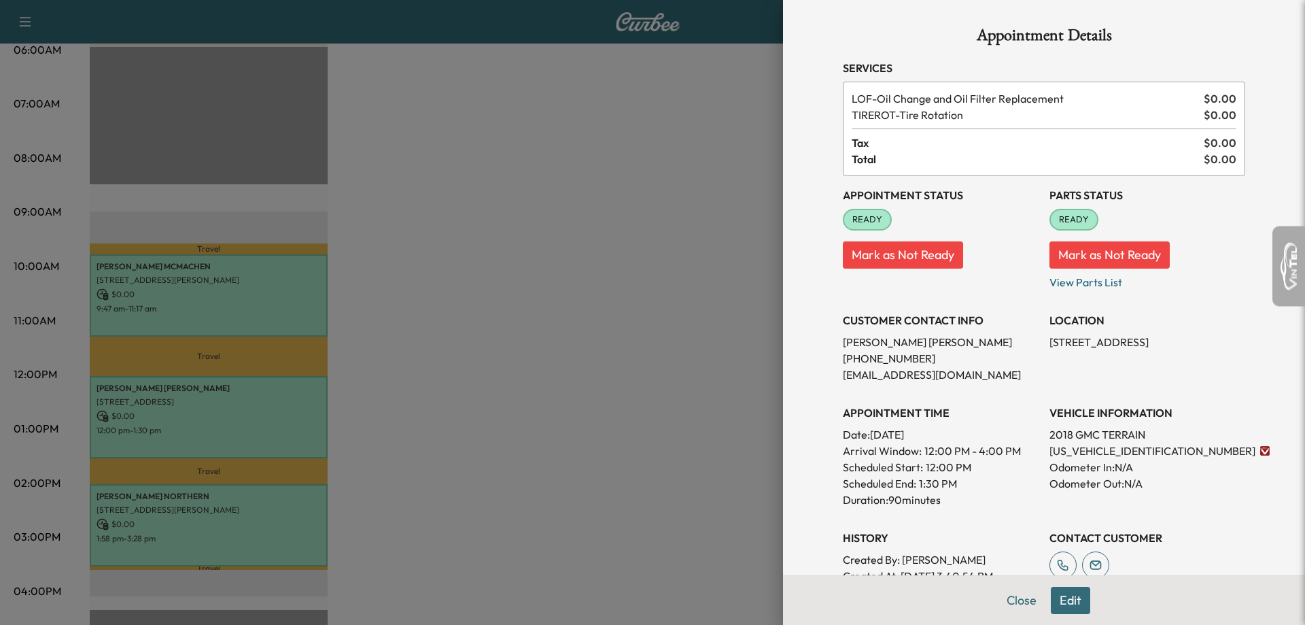
click at [336, 262] on div at bounding box center [652, 312] width 1305 height 625
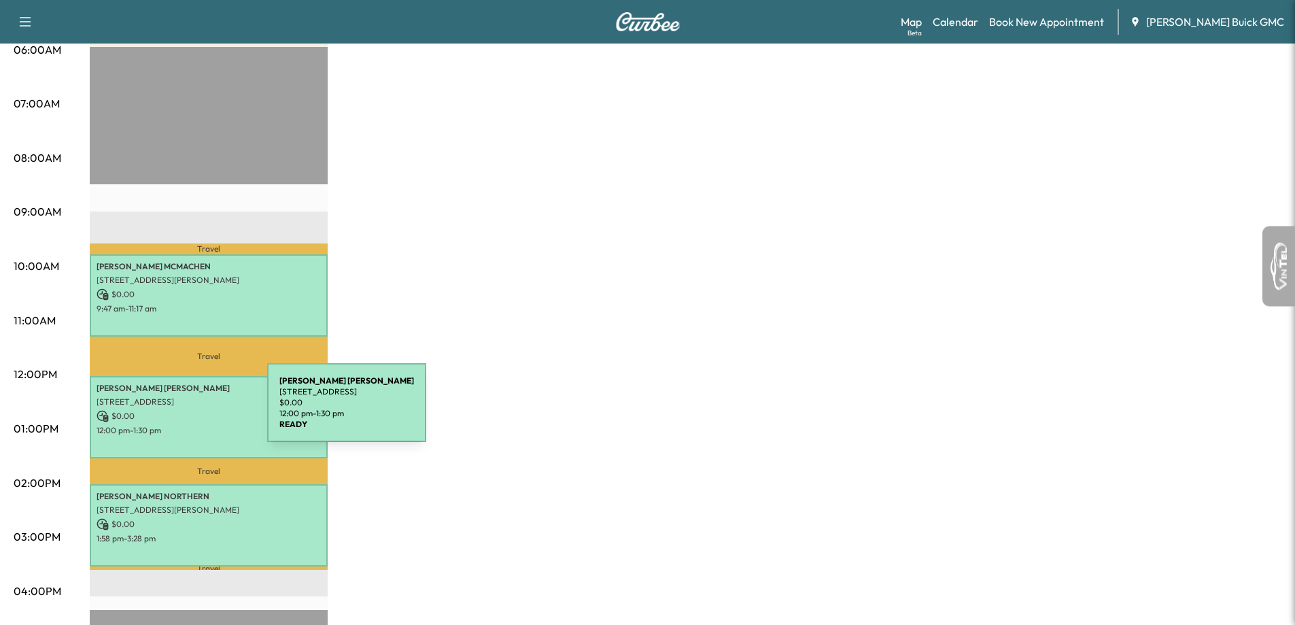
click at [165, 410] on p "$ 0.00" at bounding box center [209, 416] width 224 height 12
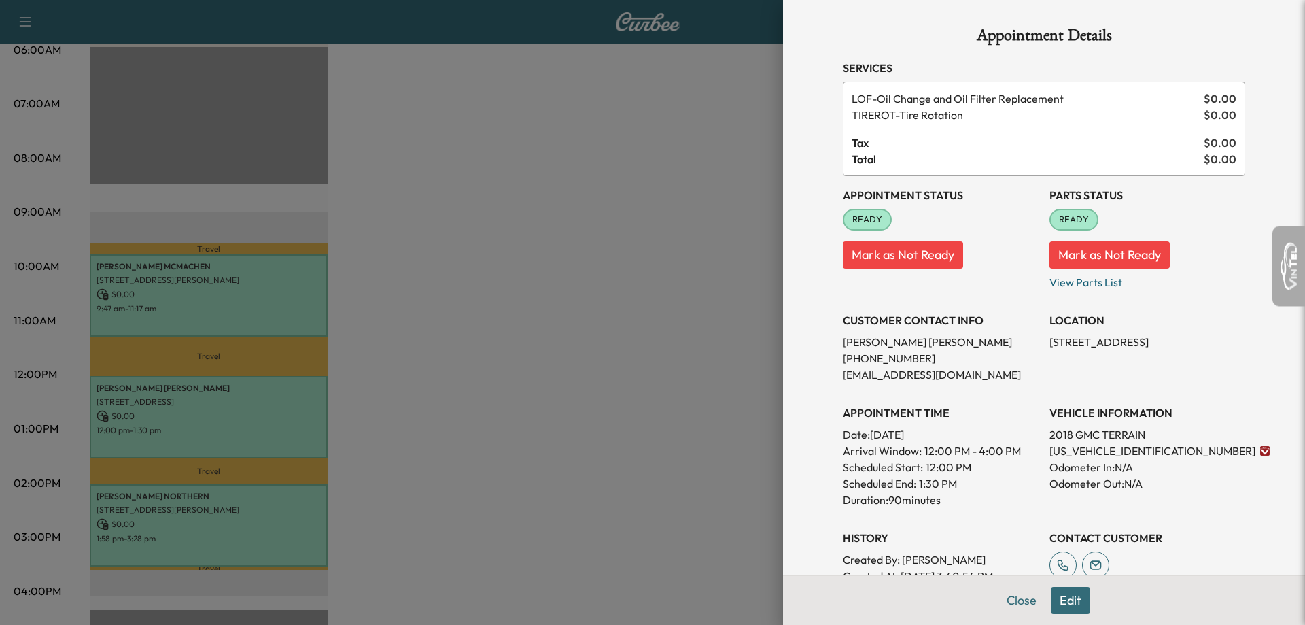
drag, startPoint x: 476, startPoint y: 394, endPoint x: 490, endPoint y: 377, distance: 22.2
click at [490, 381] on div at bounding box center [652, 312] width 1305 height 625
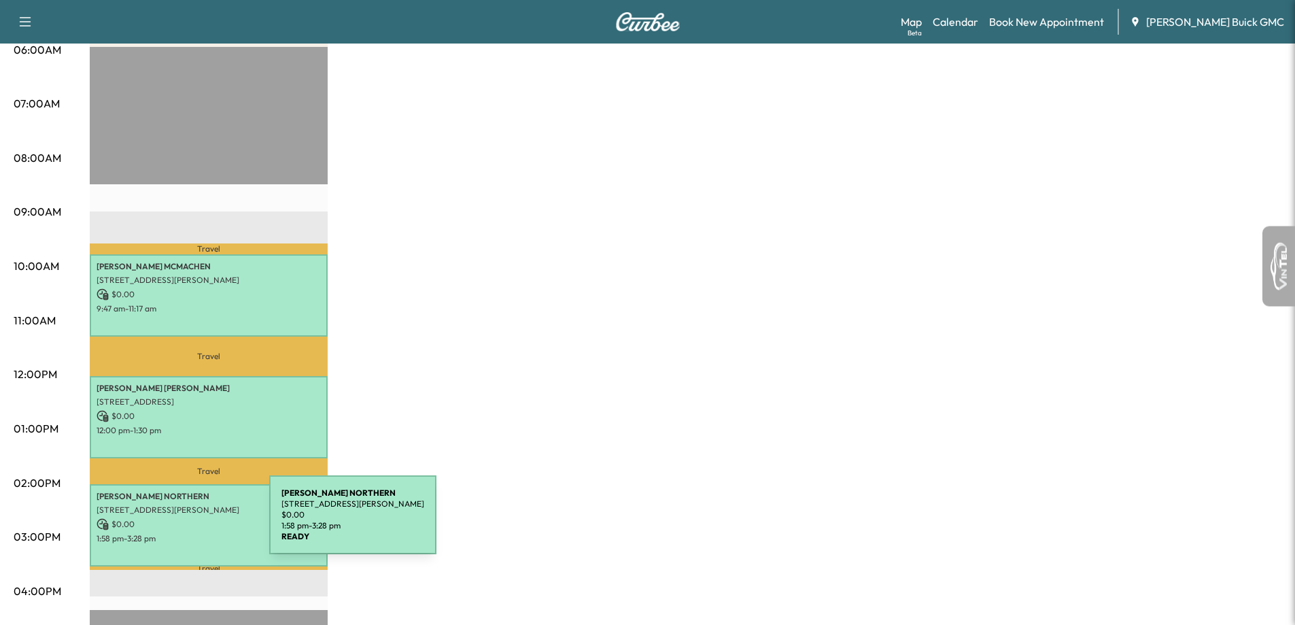
click at [169, 523] on p "$ 0.00" at bounding box center [209, 524] width 224 height 12
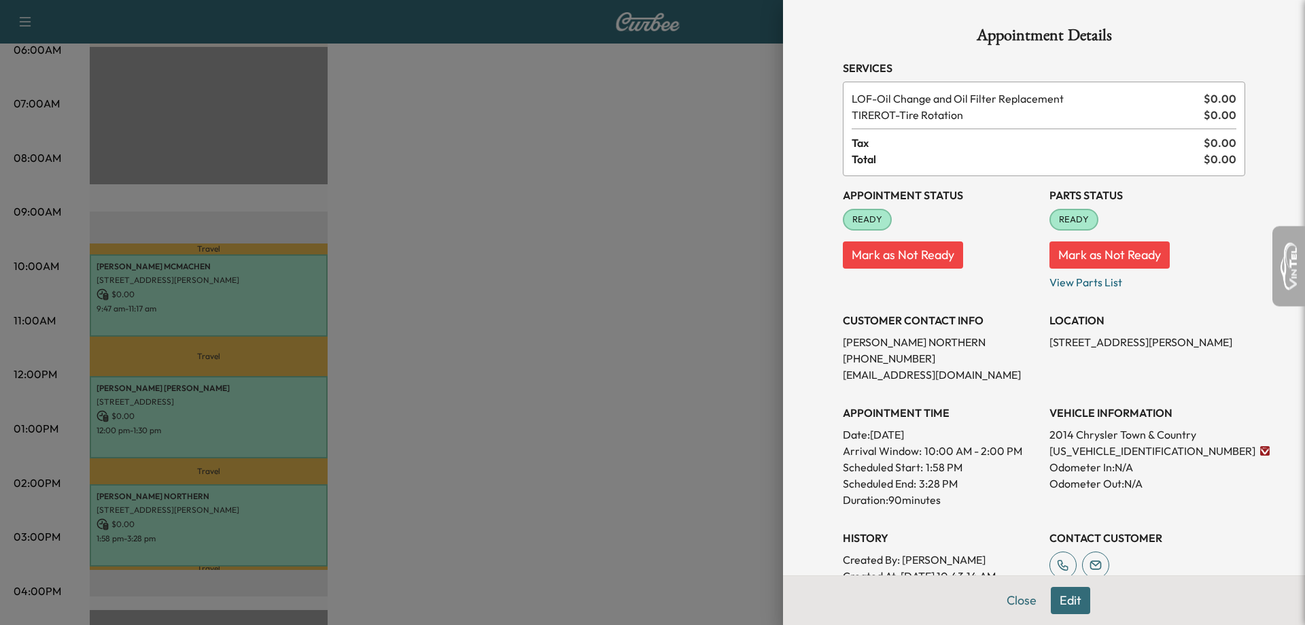
click at [401, 312] on div at bounding box center [652, 312] width 1305 height 625
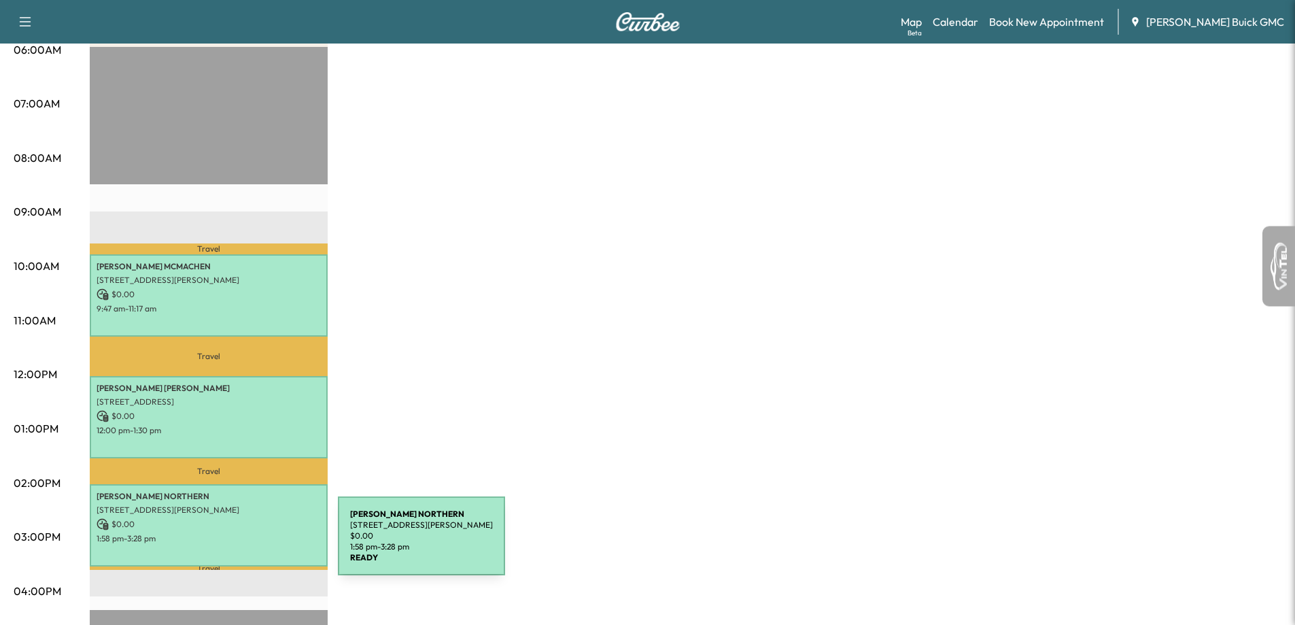
click at [231, 544] on div "WAYNE NORTHERN 2065 Flamingo Dr, Bartow, FL 33830, USA $ 0.00 1:58 pm - 3:28 pm" at bounding box center [209, 525] width 238 height 82
